Goal: Task Accomplishment & Management: Manage account settings

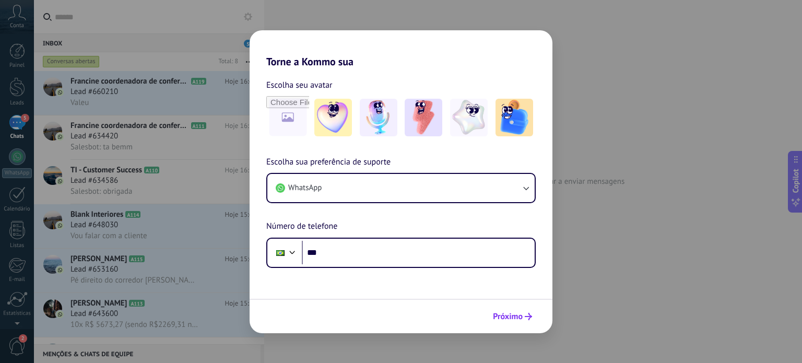
click at [514, 317] on span "Próximo" at bounding box center [508, 316] width 30 height 7
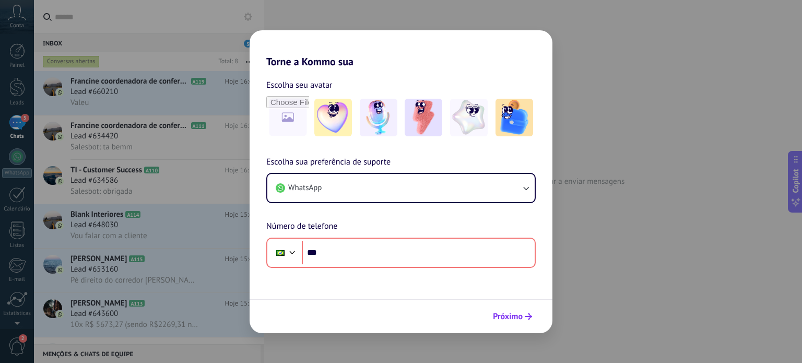
click at [514, 313] on span "Próximo" at bounding box center [508, 316] width 30 height 7
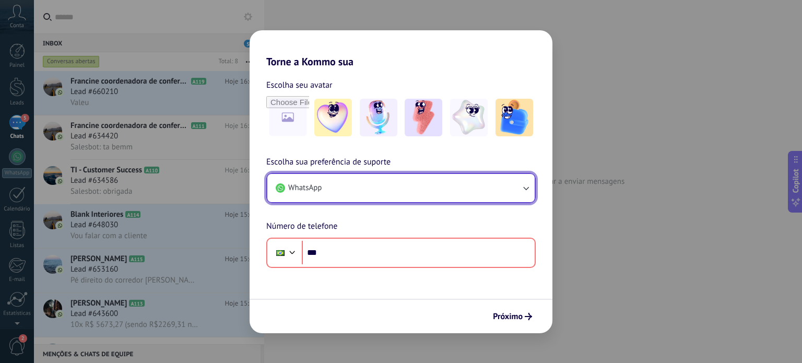
click at [413, 185] on button "WhatsApp" at bounding box center [400, 188] width 267 height 28
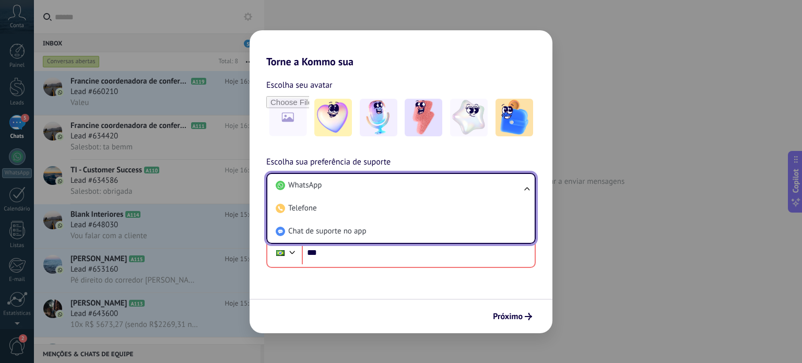
click at [673, 220] on div "Torne a Kommo sua Escolha seu avatar Escolha sua preferência de suporte WhatsAp…" at bounding box center [401, 181] width 802 height 363
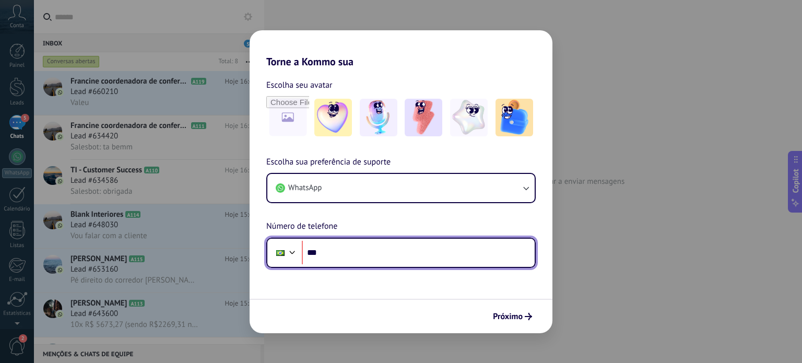
click at [465, 257] on input "***" at bounding box center [418, 253] width 233 height 24
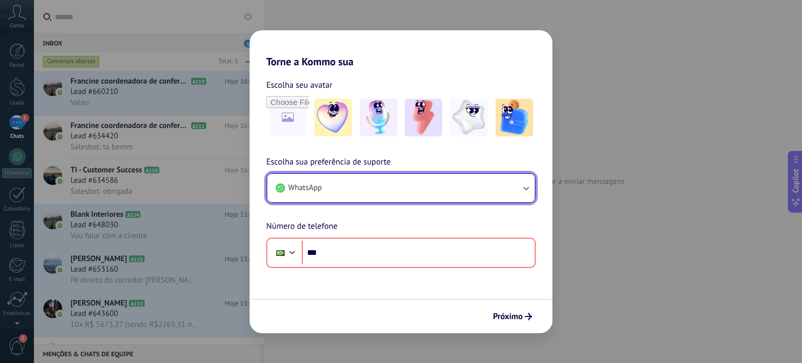
click at [459, 191] on button "WhatsApp" at bounding box center [400, 188] width 267 height 28
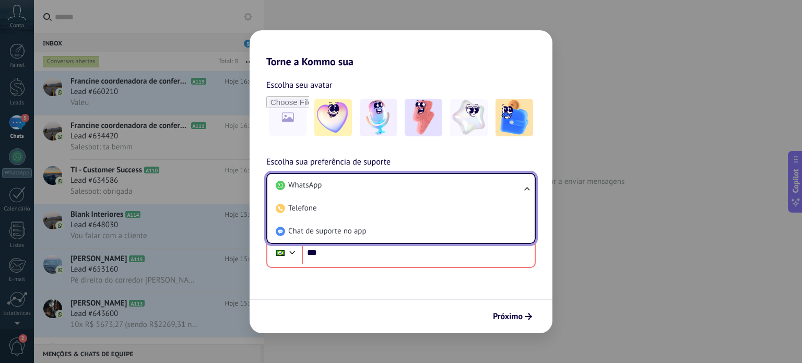
click at [466, 193] on li "WhatsApp" at bounding box center [399, 185] width 255 height 23
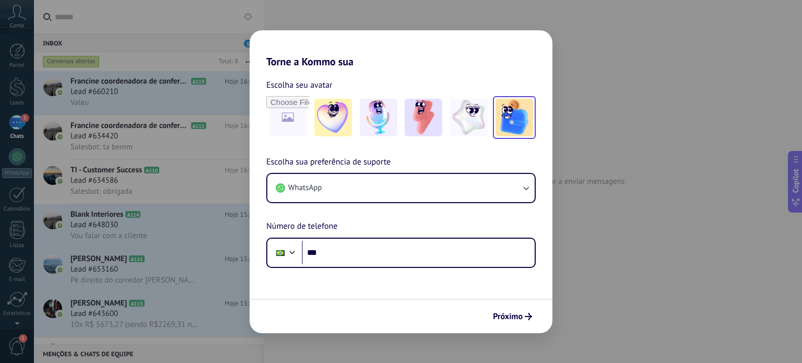
click at [515, 116] on img at bounding box center [515, 118] width 38 height 38
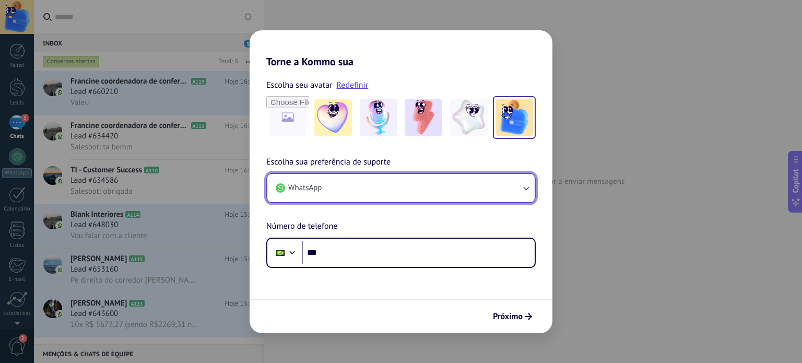
click at [434, 190] on button "WhatsApp" at bounding box center [400, 188] width 267 height 28
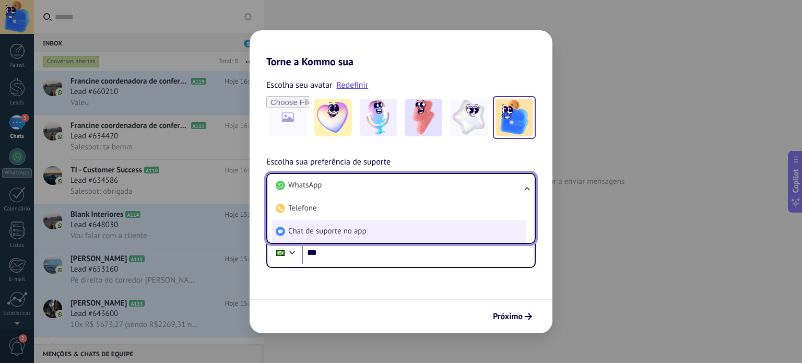
click at [426, 229] on li "Chat de suporte no app" at bounding box center [399, 231] width 255 height 23
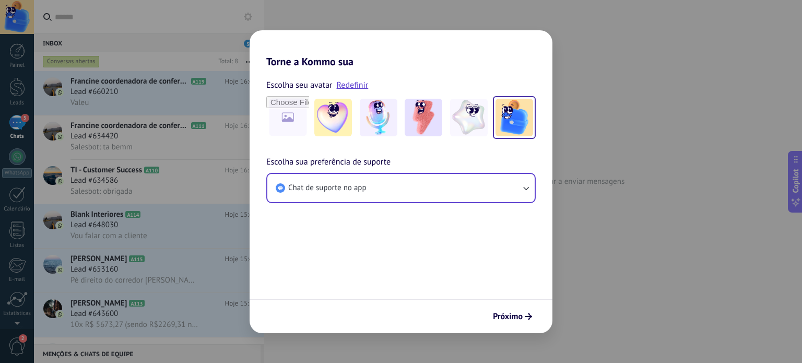
click at [434, 250] on form "Escolha seu avatar Redefinir Escolha sua preferência de suporte Chat de suporte…" at bounding box center [401, 200] width 303 height 265
click at [526, 319] on icon "submit" at bounding box center [528, 316] width 7 height 7
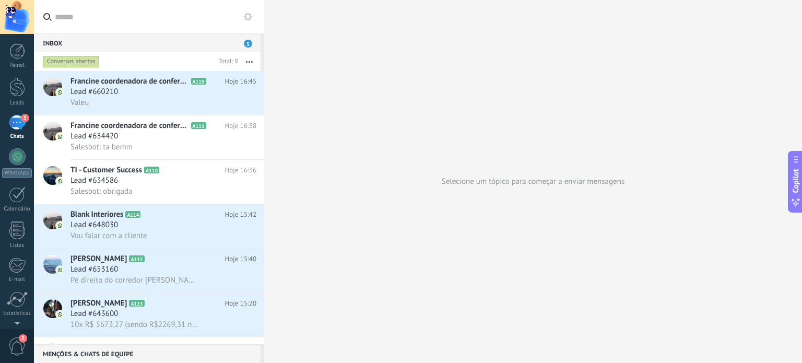
click at [95, 62] on div "Conversas abertas" at bounding box center [71, 61] width 57 height 13
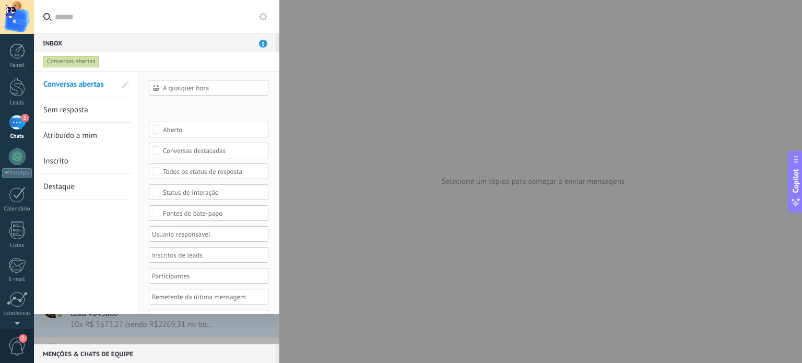
click at [0, 0] on div "Etapa de leads de entrada QUALIFICAÇÃO FOLLOW UP 1 FOLLOW UP 2 FOLLOW UP 3 FOLL…" at bounding box center [0, 0] width 0 height 0
click at [174, 114] on span at bounding box center [174, 109] width 20 height 9
click at [266, 233] on div "Etapa de leads de entrada QUALIFICAÇÃO FOLLOW UP 1 FOLLOW UP 2 FOLLOW UP 3 FOLL…" at bounding box center [418, 181] width 768 height 363
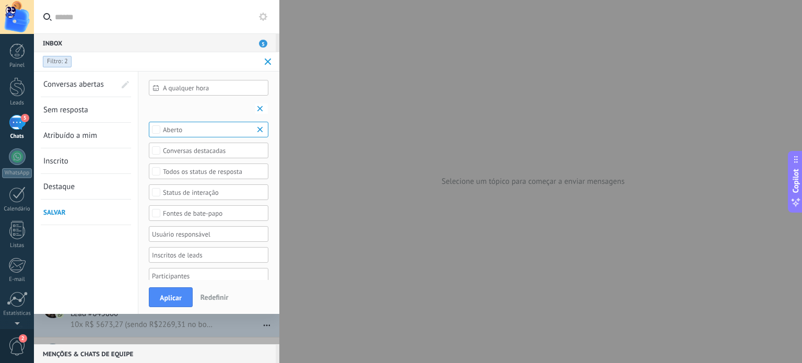
scroll to position [54, 0]
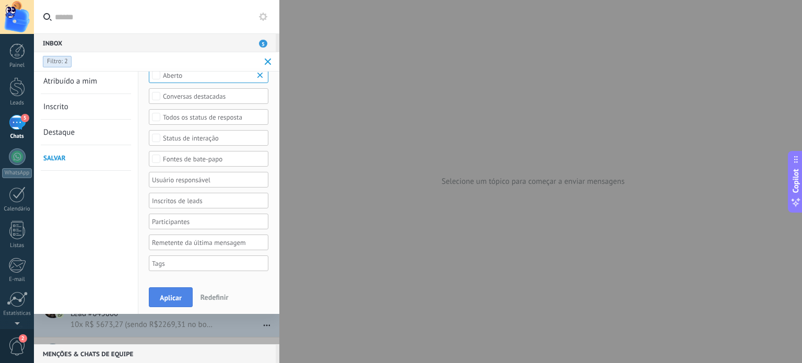
click at [182, 296] on button "Aplicar" at bounding box center [171, 297] width 44 height 20
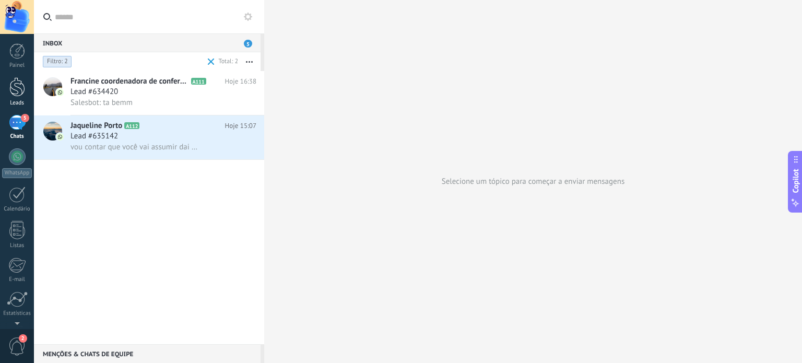
click at [19, 94] on div at bounding box center [17, 86] width 16 height 19
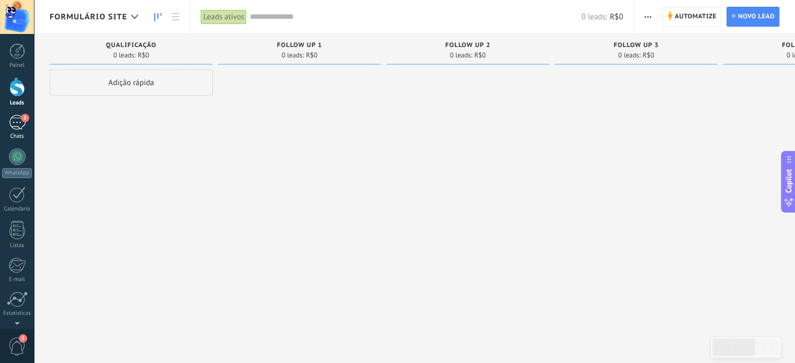
click at [20, 130] on div "5" at bounding box center [17, 122] width 17 height 15
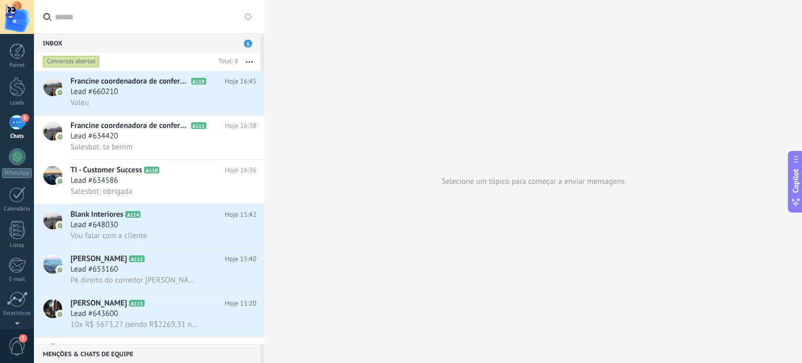
click at [79, 60] on div "Conversas abertas" at bounding box center [71, 61] width 57 height 13
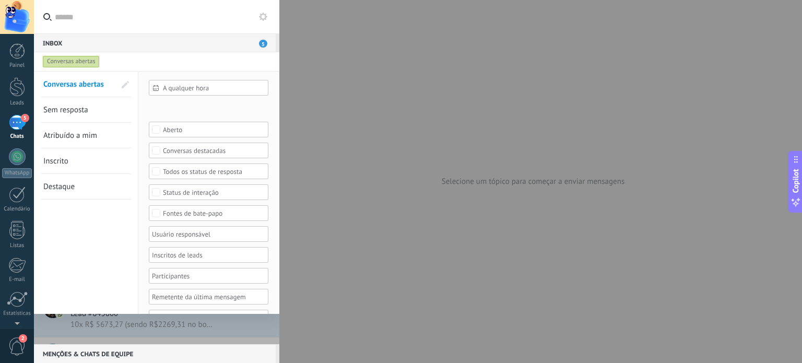
click at [15, 124] on div "5" at bounding box center [17, 122] width 17 height 15
drag, startPoint x: 365, startPoint y: 83, endPoint x: 346, endPoint y: 79, distance: 19.7
click at [365, 83] on div at bounding box center [401, 181] width 802 height 363
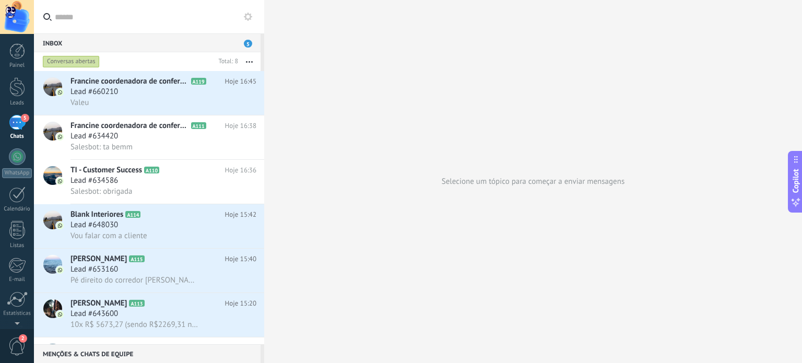
click at [75, 59] on div "Conversas abertas" at bounding box center [71, 61] width 57 height 13
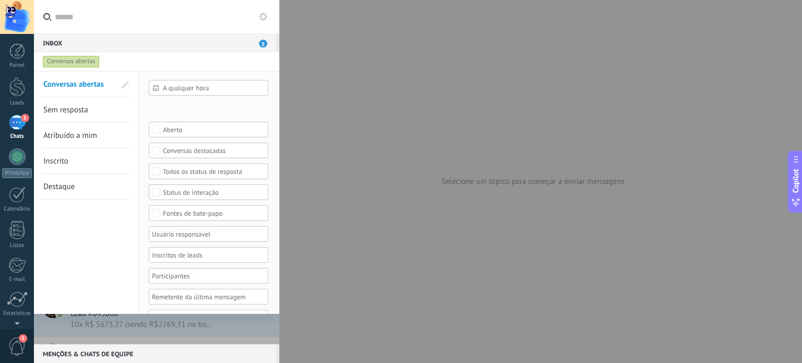
click at [207, 87] on span "A qualquer hora" at bounding box center [213, 88] width 100 height 8
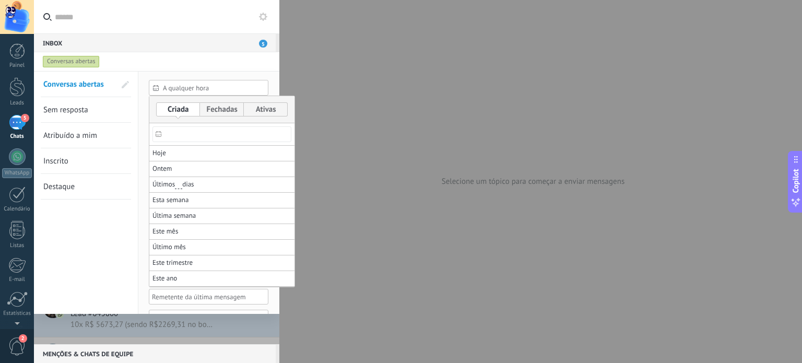
click at [207, 87] on div at bounding box center [401, 181] width 802 height 363
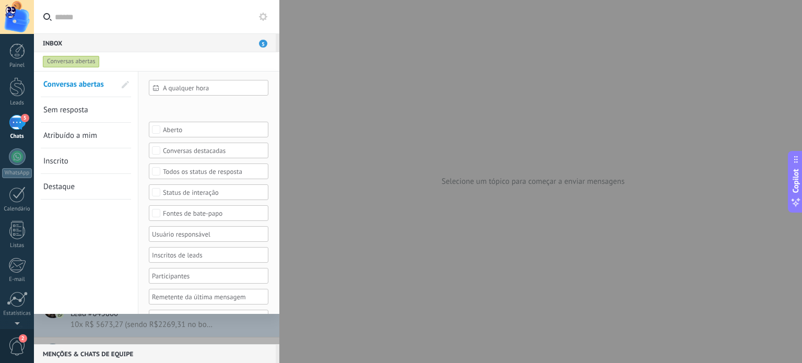
click at [0, 0] on div "Etapa de leads de entrada QUALIFICAÇÃO FOLLOW UP 1 FOLLOW UP 2 FOLLOW UP 3 FOLL…" at bounding box center [0, 0] width 0 height 0
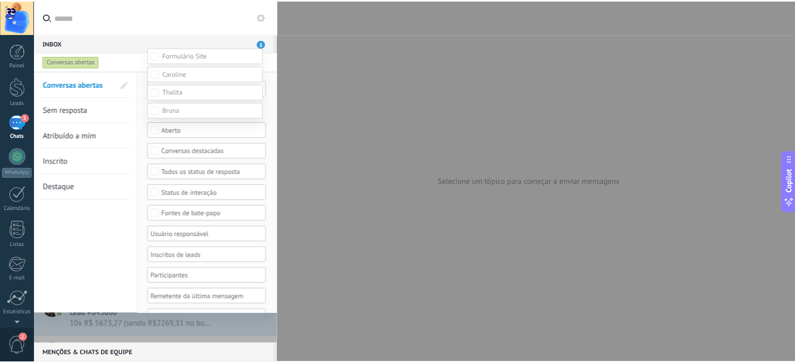
scroll to position [52, 0]
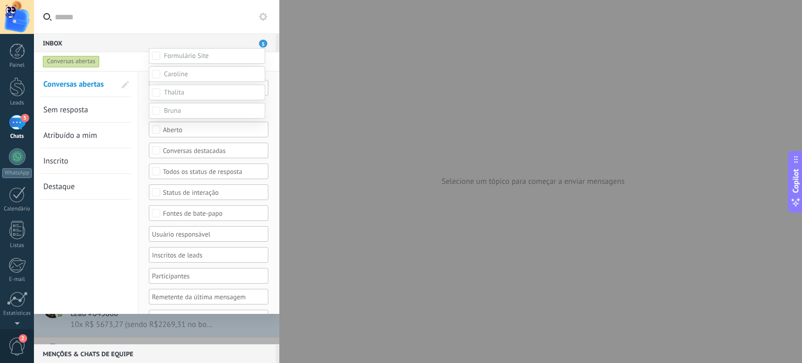
click at [113, 248] on div at bounding box center [418, 129] width 768 height 363
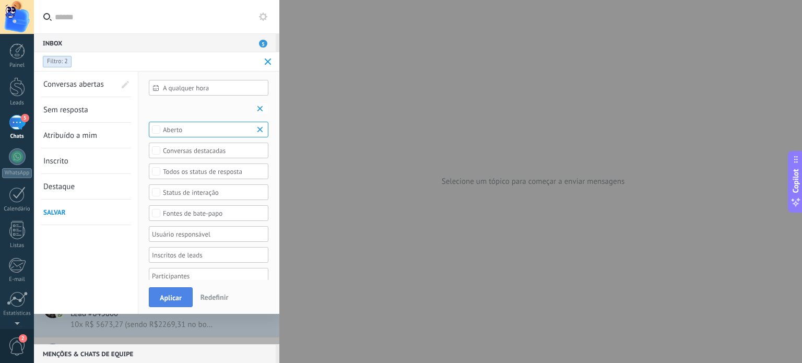
click at [180, 293] on button "Aplicar" at bounding box center [171, 297] width 44 height 20
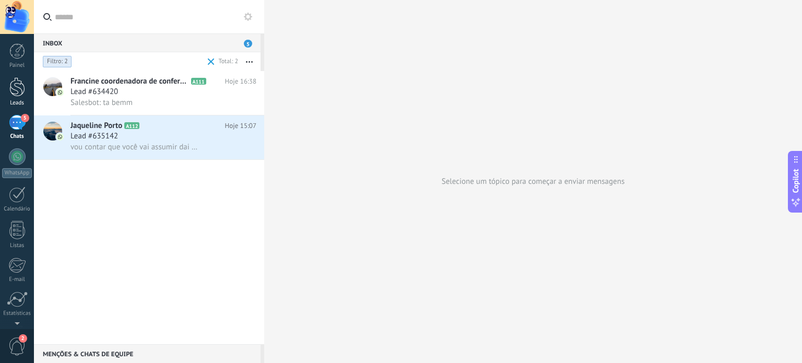
click at [22, 89] on div at bounding box center [17, 86] width 16 height 19
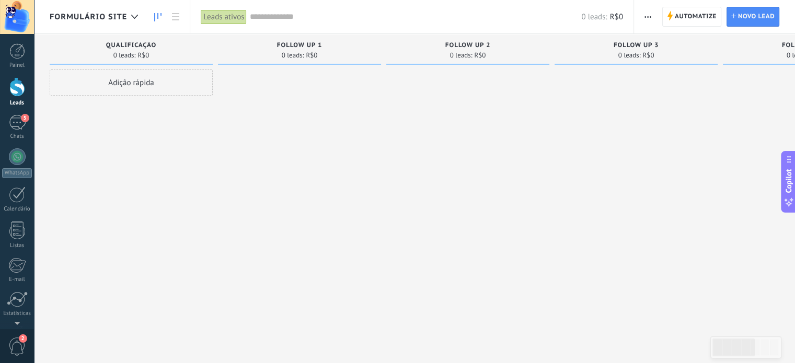
click at [218, 17] on div "Leads ativos" at bounding box center [224, 16] width 46 height 15
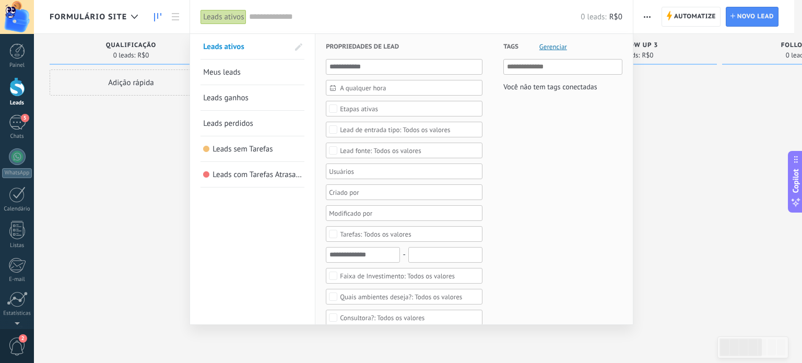
click at [364, 169] on div at bounding box center [401, 171] width 146 height 13
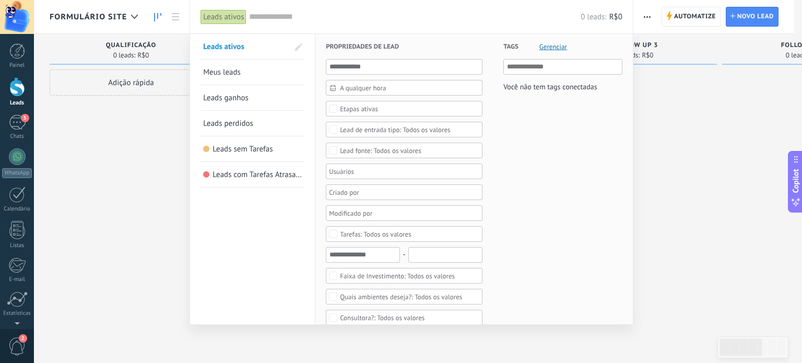
click at [409, 108] on span "Etapas ativas" at bounding box center [404, 109] width 129 height 8
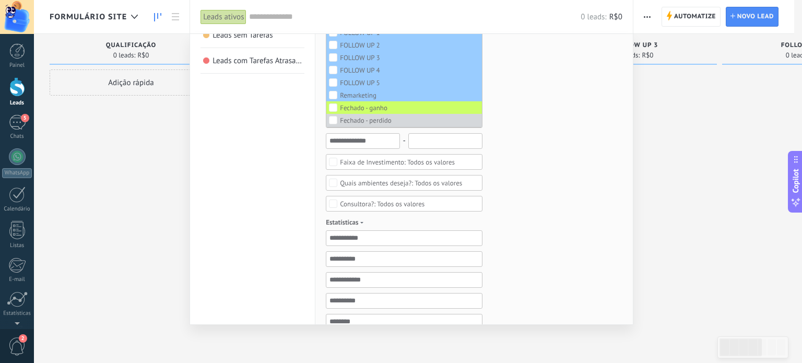
scroll to position [157, 0]
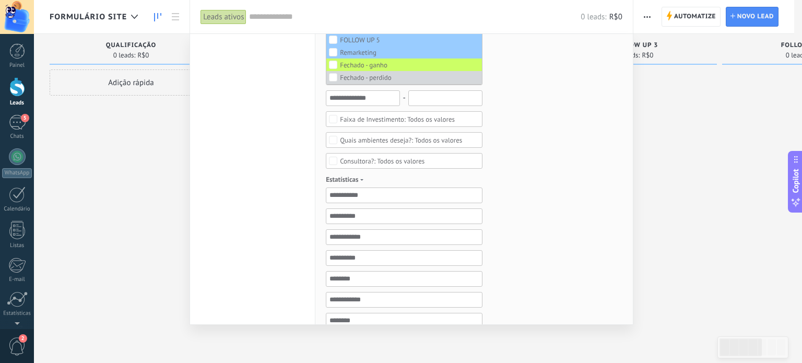
click at [532, 145] on div "Tags Gerenciar Você não tem tags conectadas" at bounding box center [553, 214] width 140 height 674
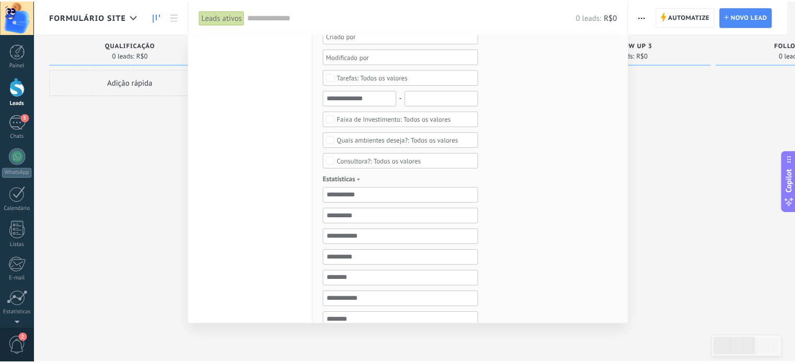
scroll to position [0, 0]
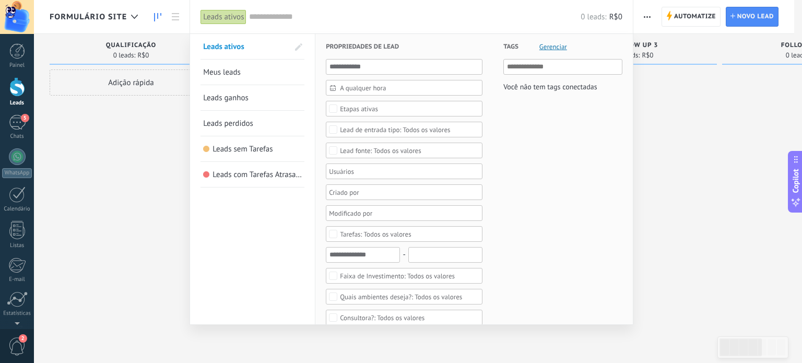
click at [666, 168] on div at bounding box center [401, 181] width 802 height 363
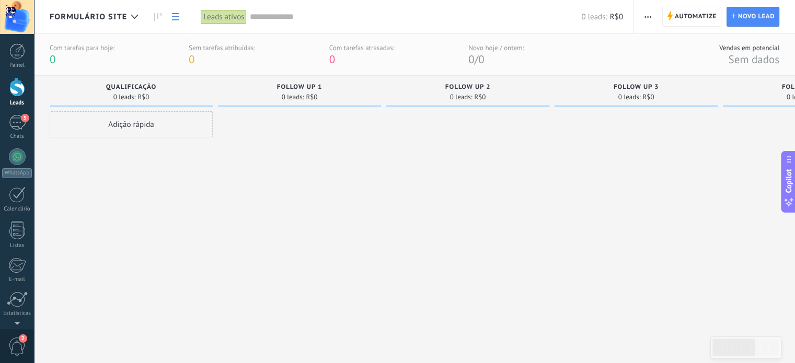
click at [178, 18] on icon at bounding box center [175, 16] width 7 height 7
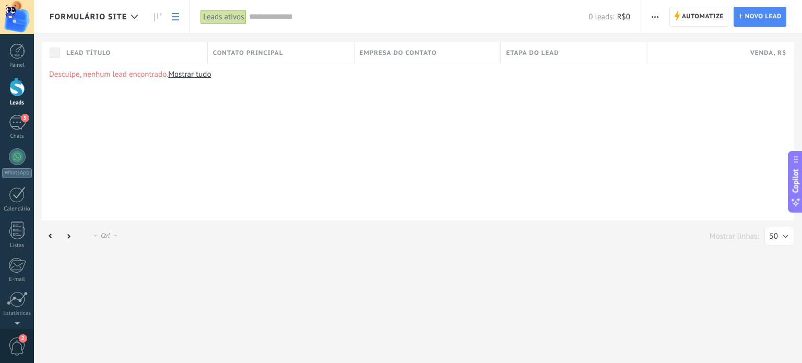
click at [236, 19] on div "Leads ativos" at bounding box center [224, 16] width 46 height 15
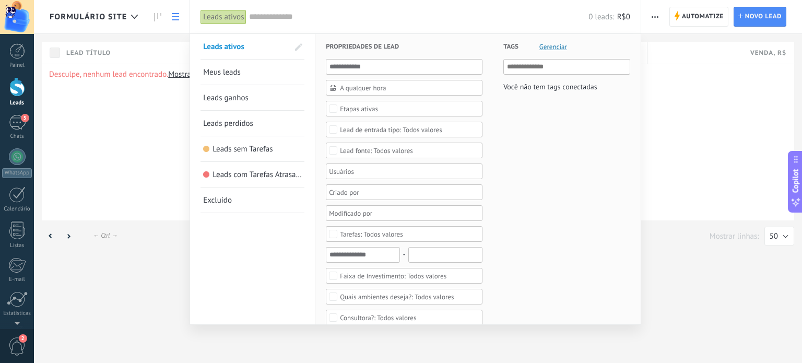
click at [694, 165] on div at bounding box center [401, 181] width 802 height 363
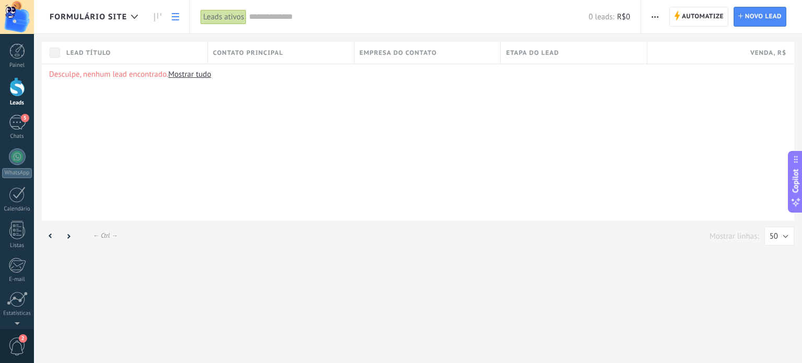
click at [273, 22] on input "text" at bounding box center [419, 16] width 340 height 11
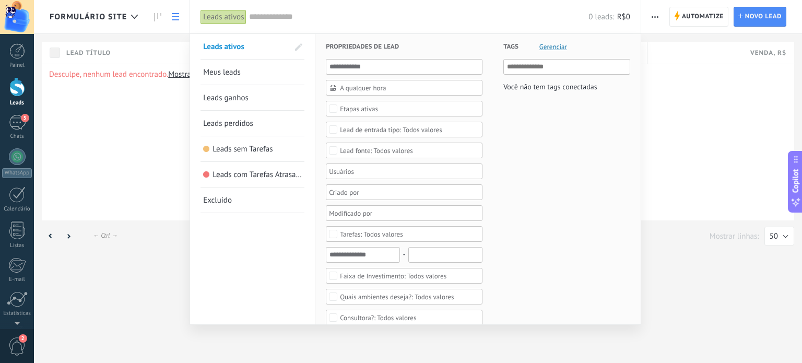
click at [177, 106] on div at bounding box center [401, 181] width 802 height 363
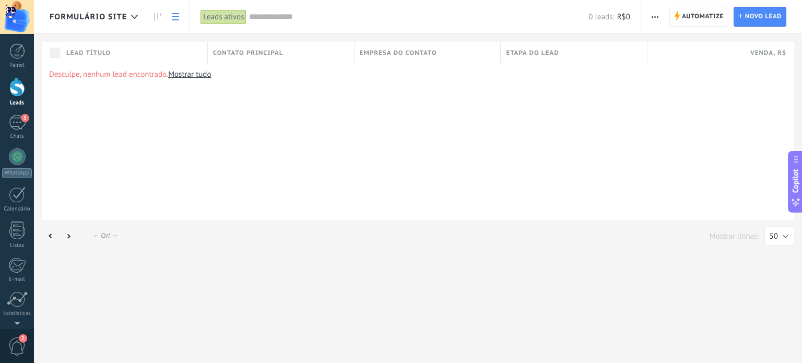
click at [238, 19] on div "Leads ativos" at bounding box center [224, 16] width 46 height 15
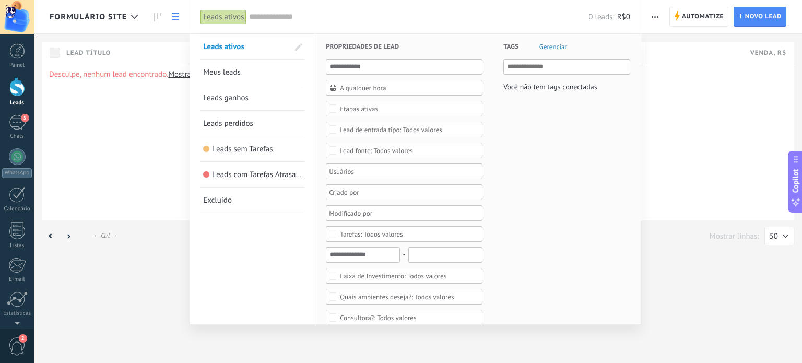
drag, startPoint x: 217, startPoint y: 19, endPoint x: 197, endPoint y: 22, distance: 20.2
click at [217, 19] on div "Leads ativos" at bounding box center [224, 16] width 46 height 15
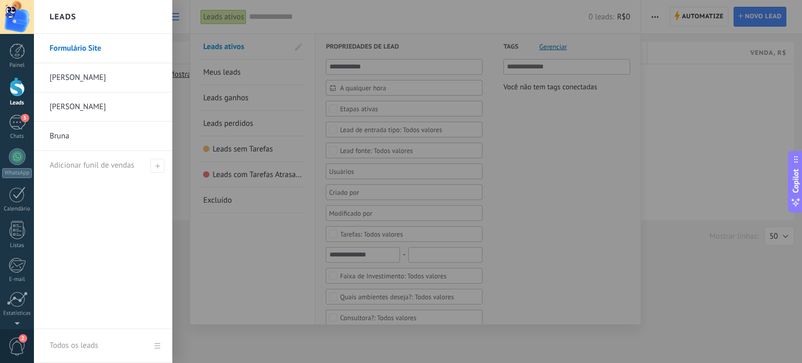
click at [26, 89] on link "Leads" at bounding box center [17, 91] width 34 height 29
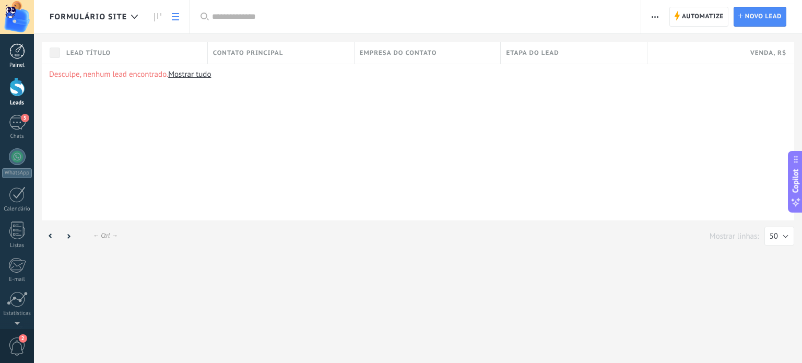
click at [16, 52] on div at bounding box center [17, 51] width 16 height 16
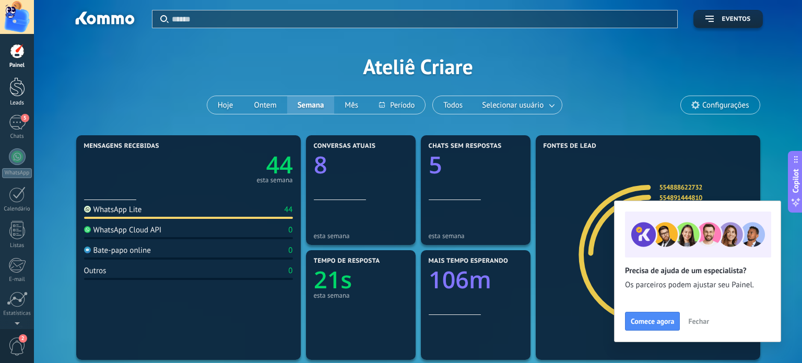
click at [21, 87] on div at bounding box center [17, 86] width 16 height 19
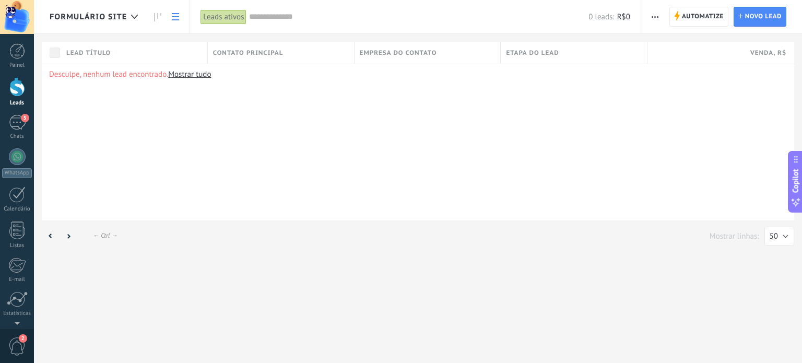
click at [227, 16] on div "Leads ativos" at bounding box center [224, 16] width 46 height 15
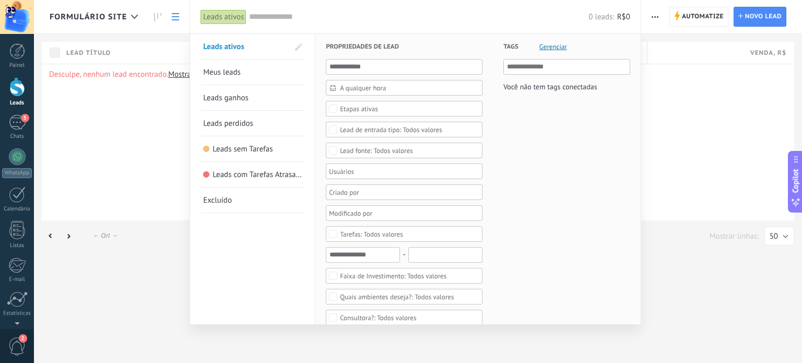
click at [229, 16] on div "Leads ativos" at bounding box center [224, 16] width 46 height 15
click at [120, 62] on div at bounding box center [401, 181] width 802 height 363
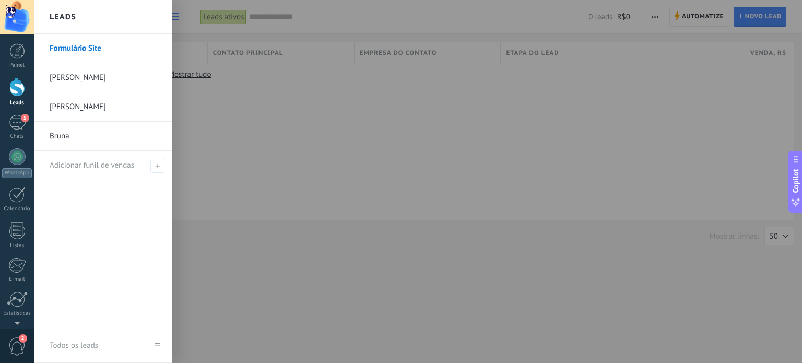
click at [12, 88] on div at bounding box center [17, 86] width 16 height 19
click at [75, 106] on link "[PERSON_NAME]" at bounding box center [106, 106] width 112 height 29
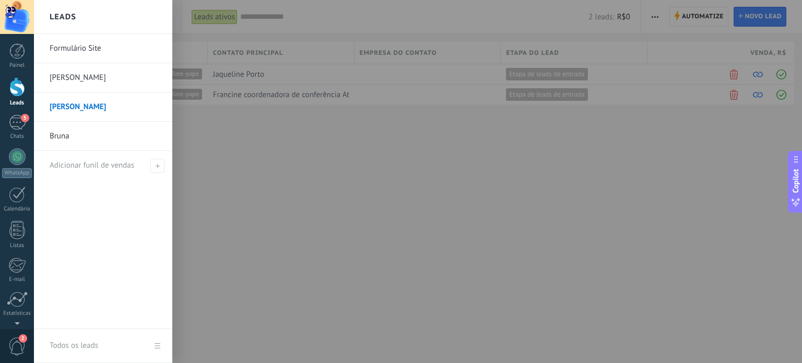
click at [25, 91] on link "Leads" at bounding box center [17, 91] width 34 height 29
click at [73, 48] on link "Formulário Site" at bounding box center [106, 48] width 112 height 29
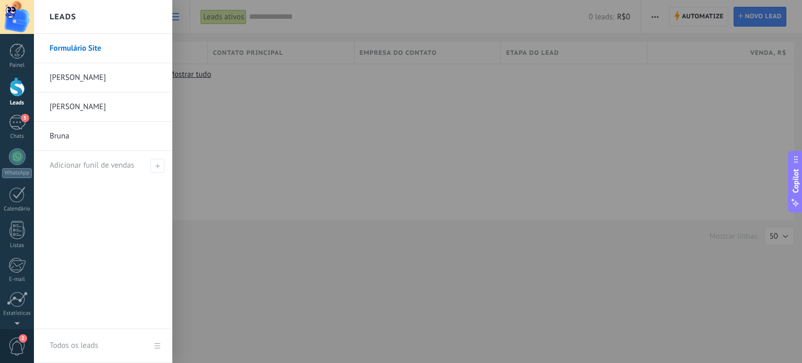
click at [65, 22] on h2 "Leads" at bounding box center [63, 17] width 27 height 33
click at [74, 343] on div "Todos os leads" at bounding box center [74, 345] width 49 height 29
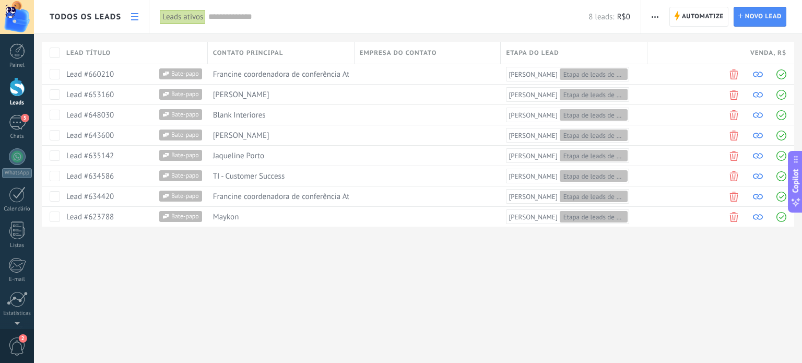
drag, startPoint x: 17, startPoint y: 81, endPoint x: 16, endPoint y: 76, distance: 5.5
click at [17, 83] on div at bounding box center [17, 86] width 16 height 19
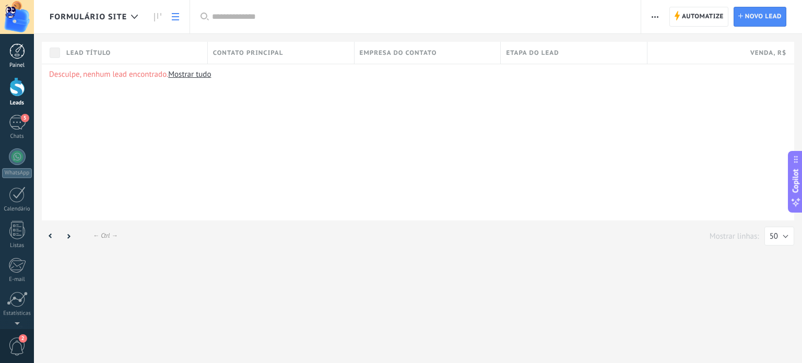
click at [15, 53] on div at bounding box center [17, 51] width 16 height 16
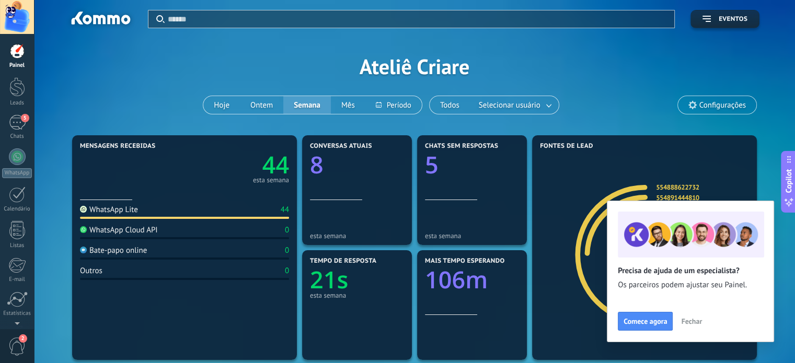
click at [14, 74] on div "Painel Leads 5 Chats WhatsApp Clientes" at bounding box center [17, 221] width 34 height 357
click at [15, 87] on div at bounding box center [17, 86] width 16 height 19
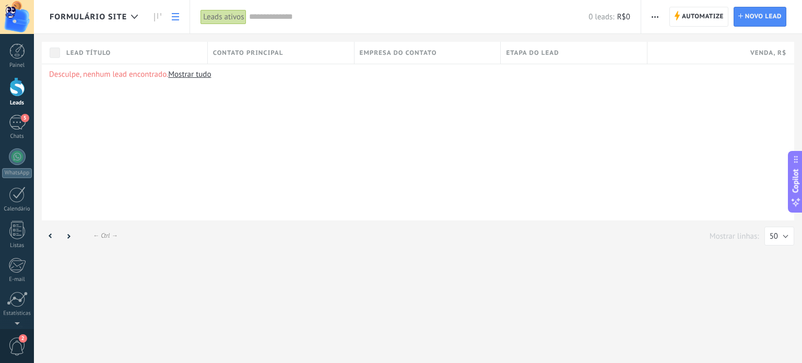
click at [124, 20] on span "Formulário Site" at bounding box center [88, 17] width 77 height 10
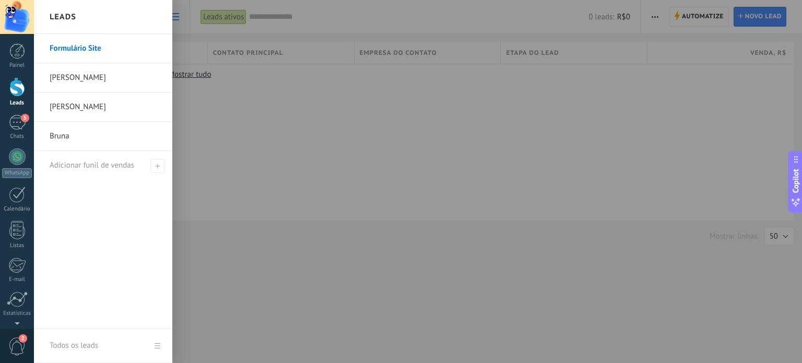
click at [75, 102] on link "[PERSON_NAME]" at bounding box center [106, 106] width 112 height 29
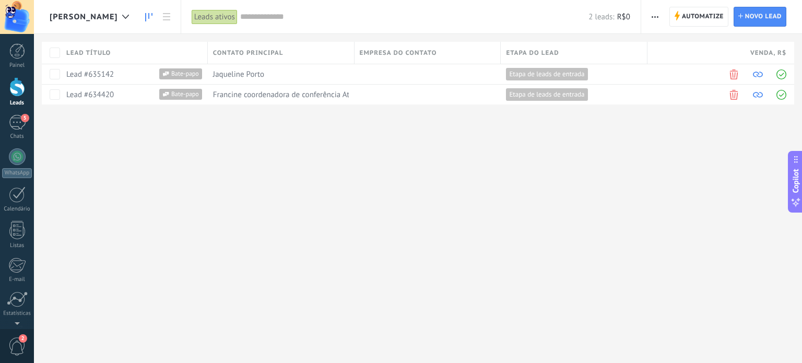
click at [140, 11] on link at bounding box center [149, 17] width 18 height 20
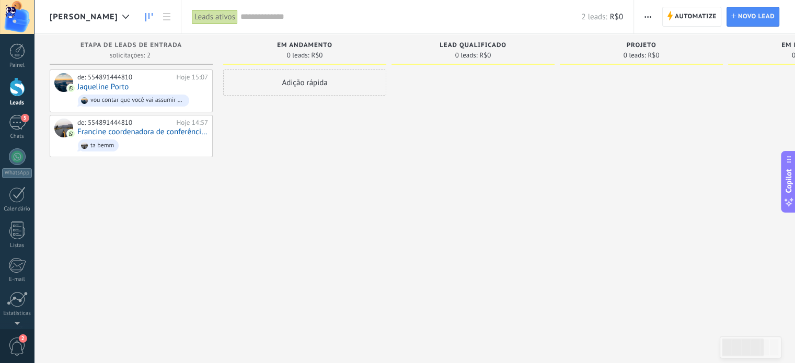
click at [529, 216] on div at bounding box center [472, 182] width 163 height 227
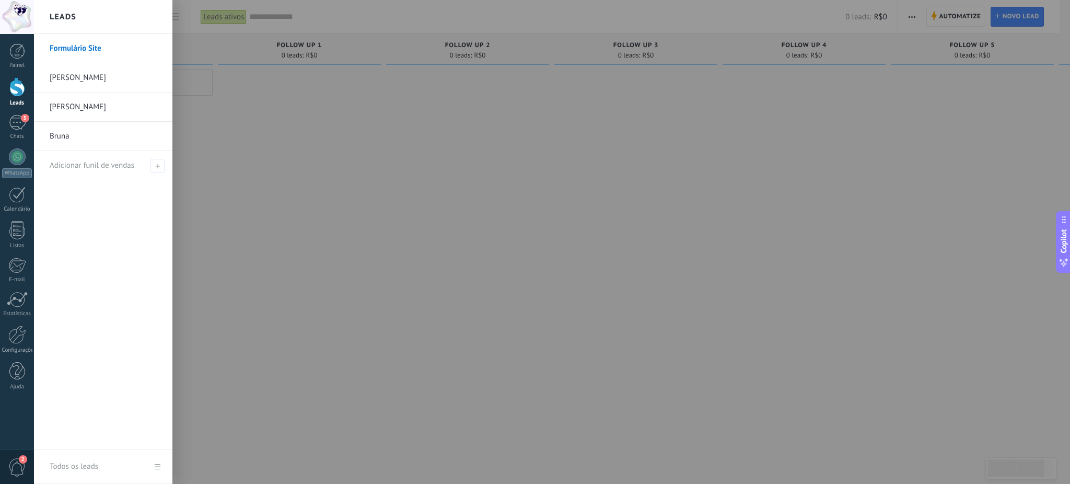
click at [95, 104] on link "[PERSON_NAME]" at bounding box center [106, 106] width 112 height 29
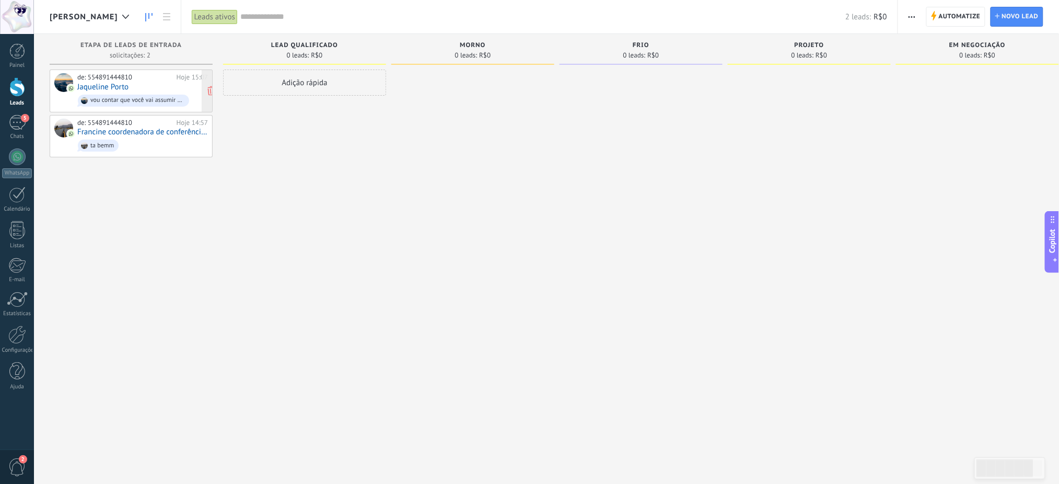
click at [104, 86] on link "Jaqueline Porto" at bounding box center [102, 87] width 51 height 9
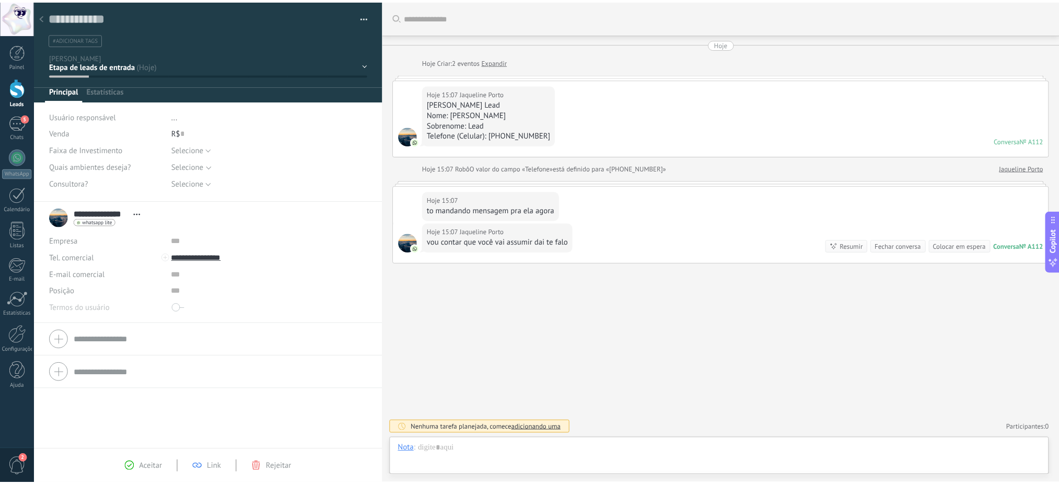
scroll to position [15, 0]
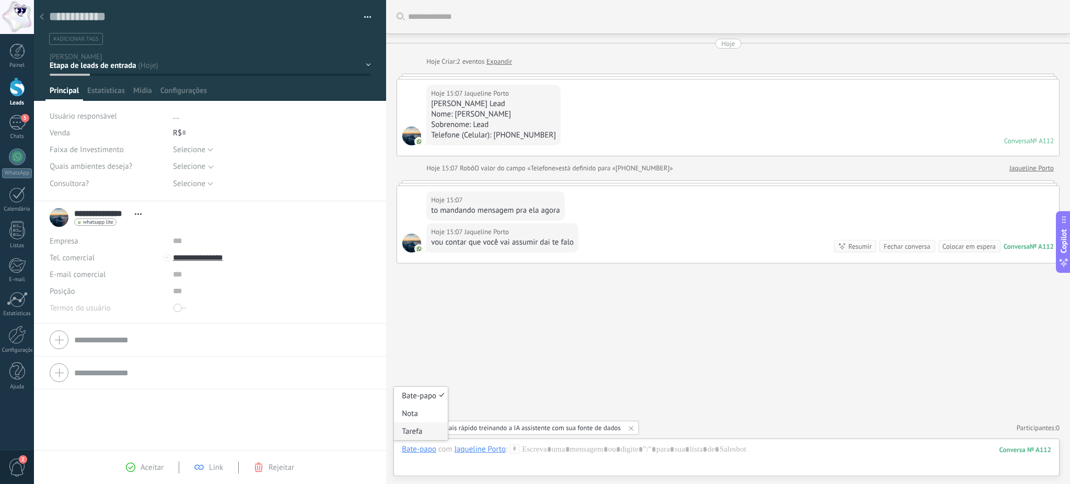
click at [411, 429] on div "Tarefa" at bounding box center [421, 431] width 54 height 18
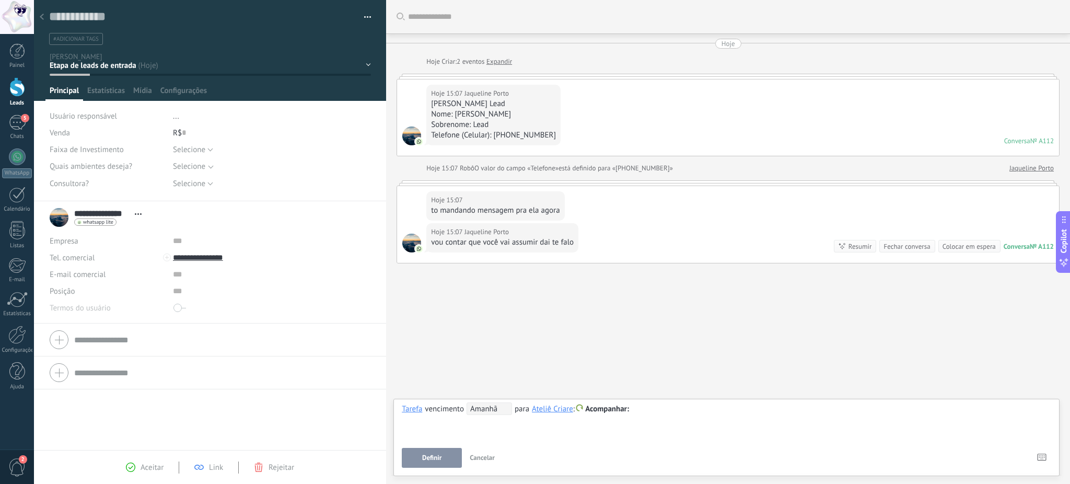
drag, startPoint x: 553, startPoint y: 411, endPoint x: 554, endPoint y: 418, distance: 7.4
click at [554, 418] on div "**********" at bounding box center [726, 421] width 649 height 38
click at [554, 411] on div "Ateliê Criare" at bounding box center [552, 408] width 41 height 9
click at [488, 459] on span "Cancelar" at bounding box center [482, 457] width 25 height 9
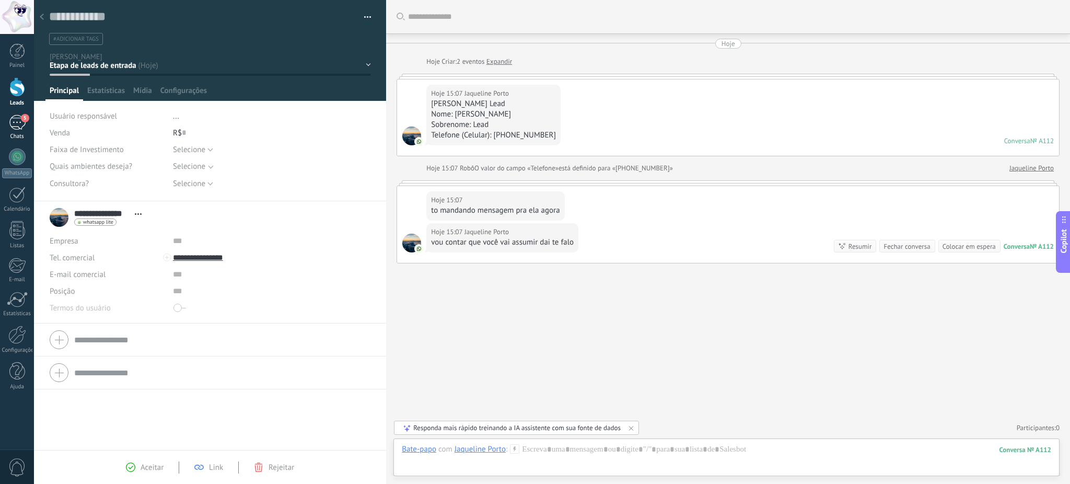
click at [19, 125] on div "5" at bounding box center [17, 122] width 17 height 15
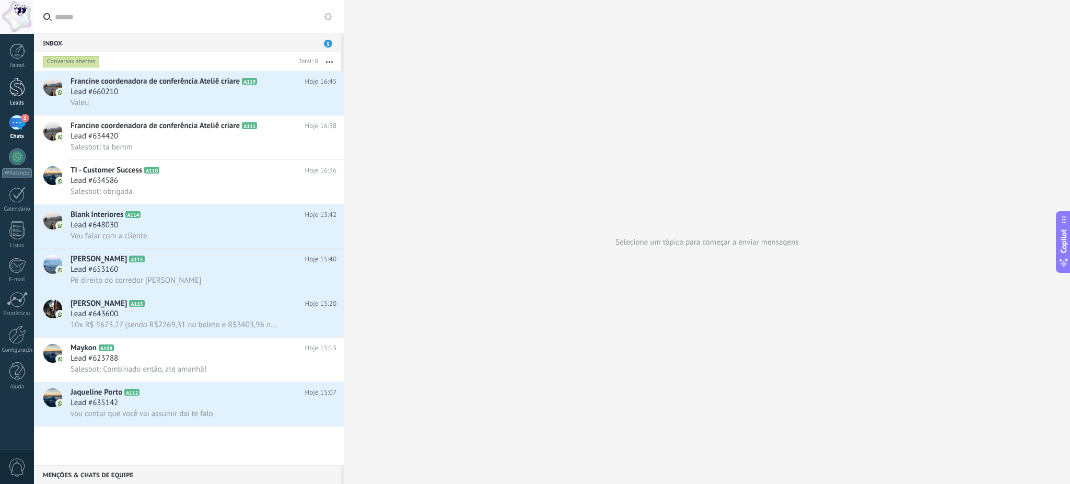
click at [19, 79] on div at bounding box center [17, 86] width 16 height 19
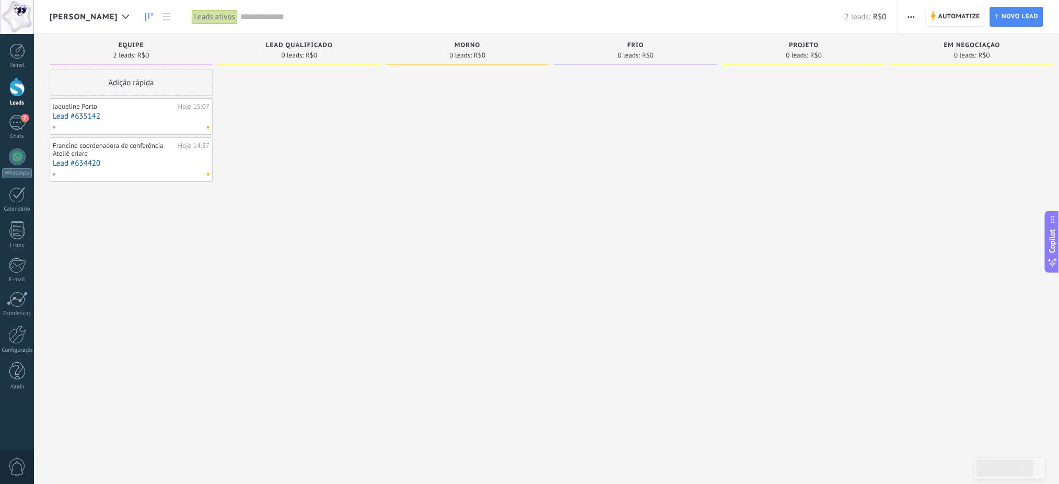
click at [262, 267] on div at bounding box center [299, 242] width 163 height 347
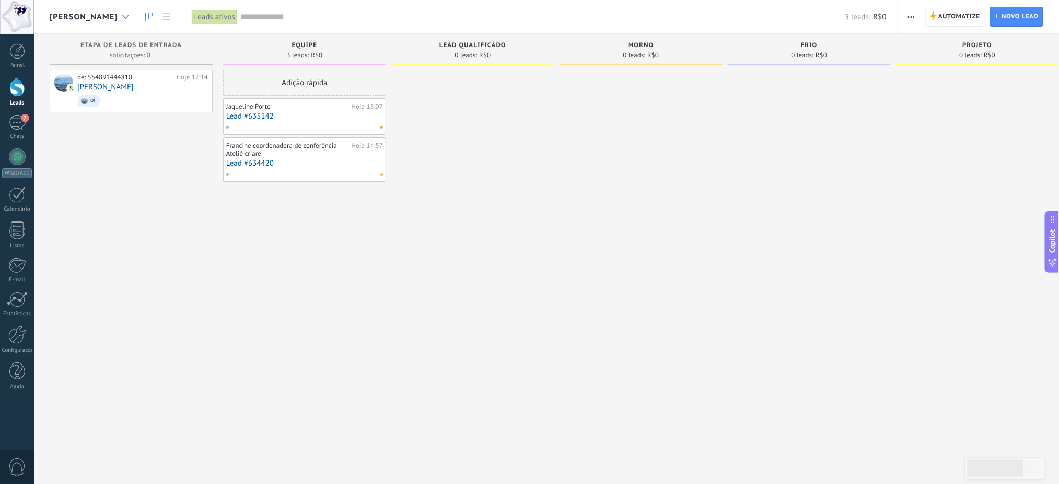
click at [117, 22] on div at bounding box center [125, 17] width 17 height 20
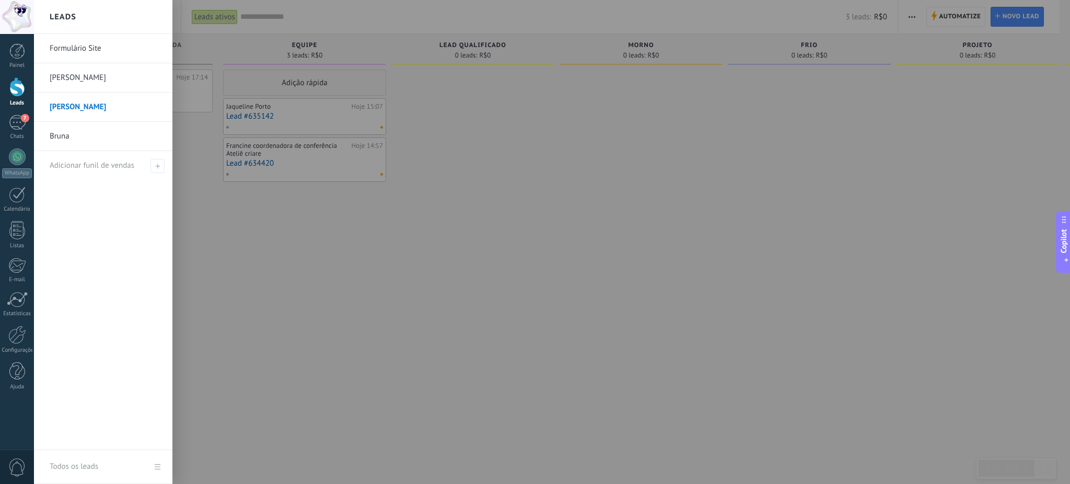
click at [87, 106] on link "[PERSON_NAME]" at bounding box center [106, 106] width 112 height 29
